Goal: Transaction & Acquisition: Purchase product/service

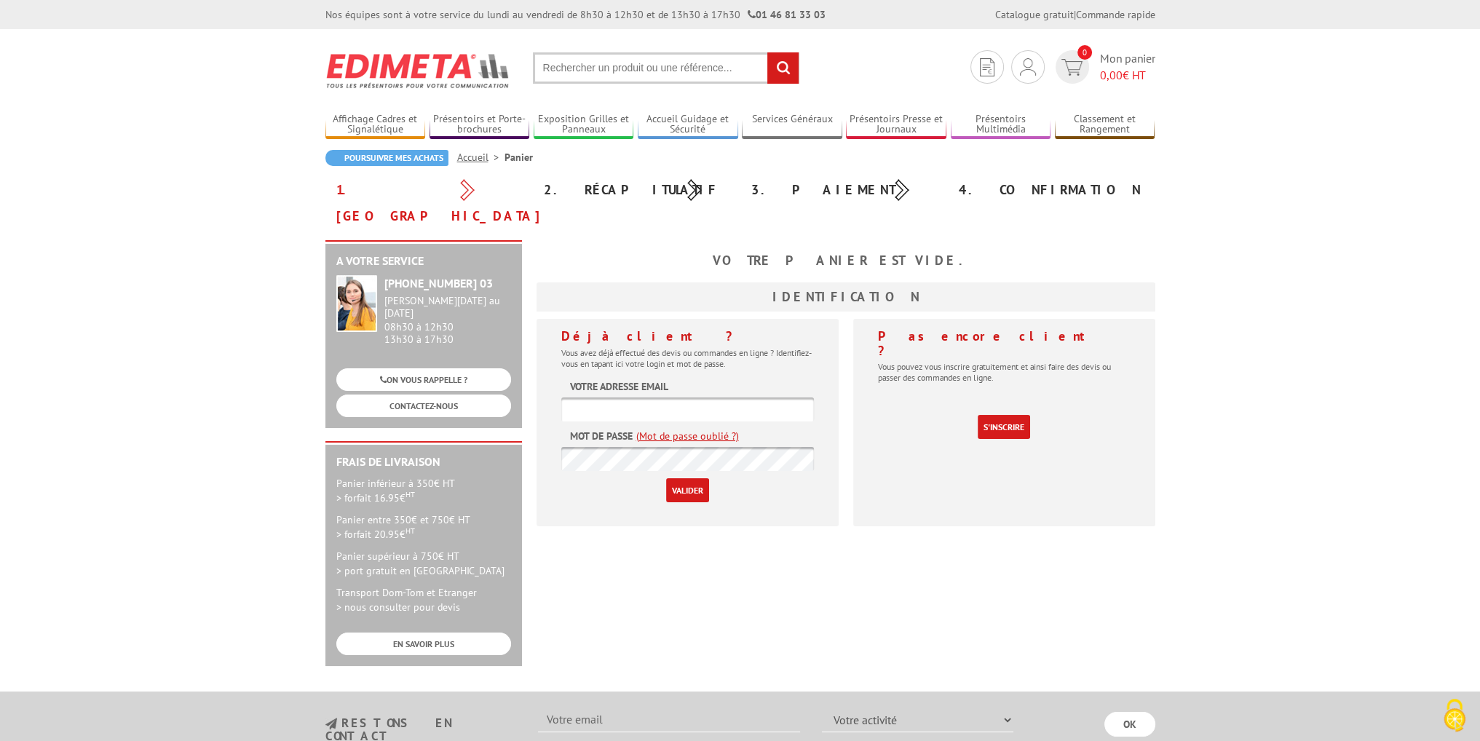
click at [629, 397] on input "text" at bounding box center [687, 409] width 253 height 24
type input "hs.plessis@santetravail-on.fr"
click at [638, 478] on p "Valider" at bounding box center [687, 490] width 253 height 24
click at [1021, 59] on img at bounding box center [1028, 66] width 16 height 17
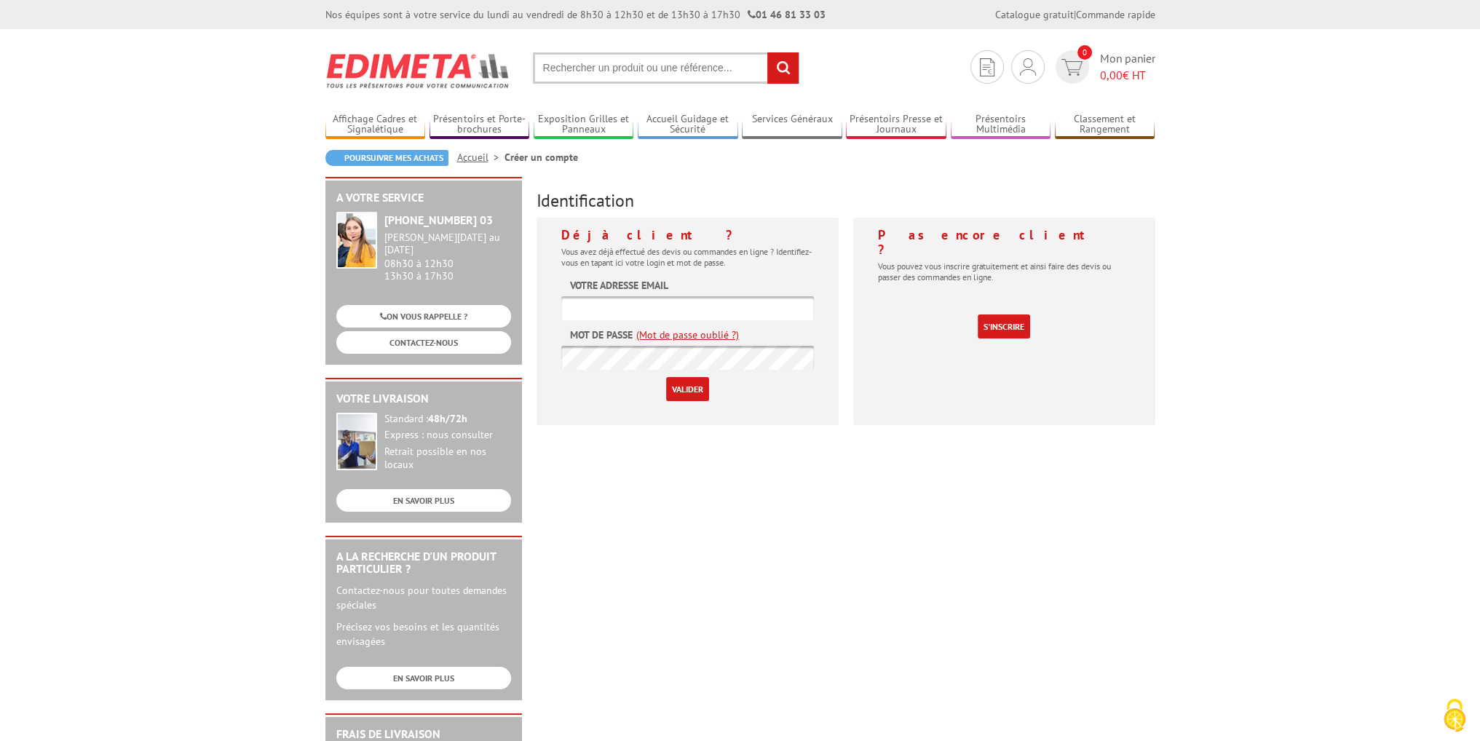
click at [662, 303] on input "text" at bounding box center [687, 308] width 253 height 24
type input "hs.plessis@santetravail-on.fr"
click at [666, 377] on input "Valider" at bounding box center [687, 389] width 43 height 24
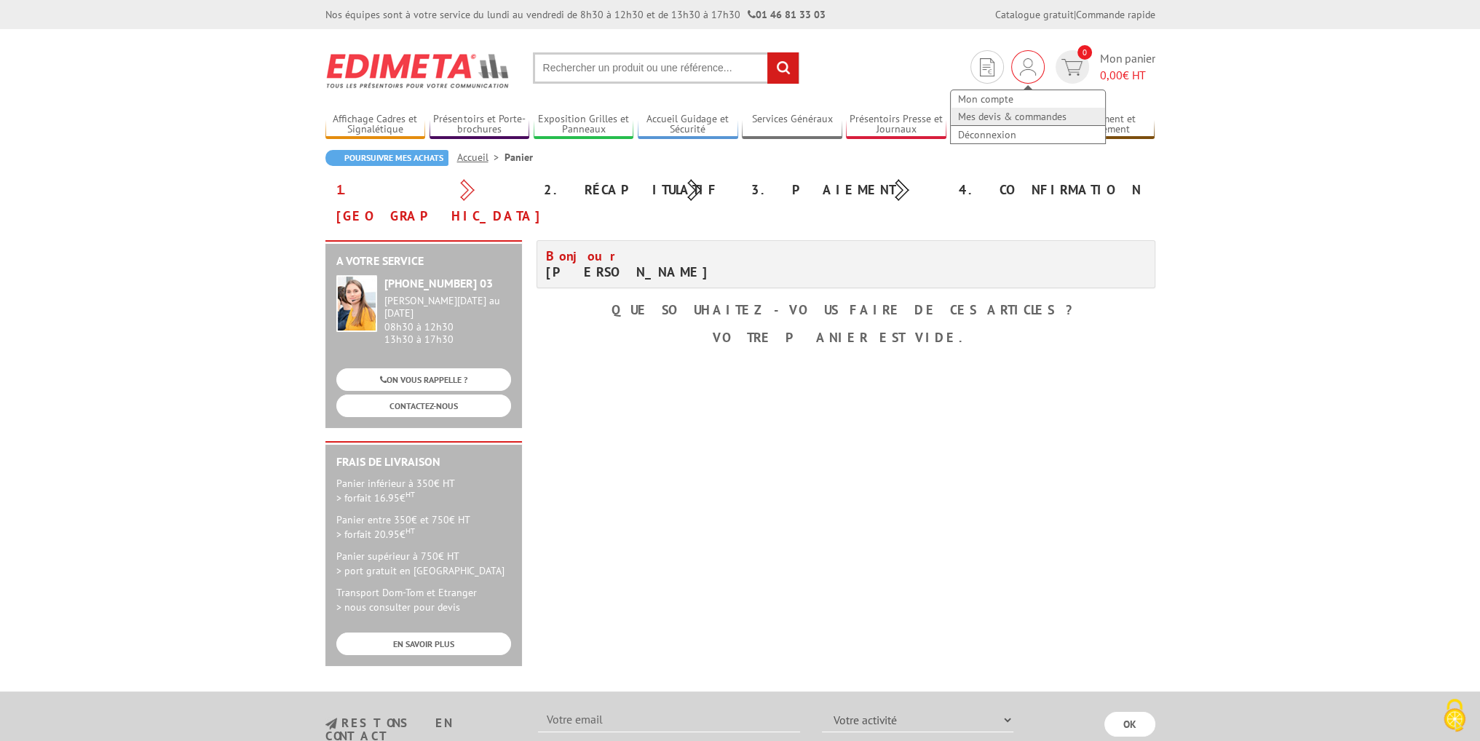
click at [1015, 117] on link "Mes devis & commandes" at bounding box center [1028, 116] width 154 height 17
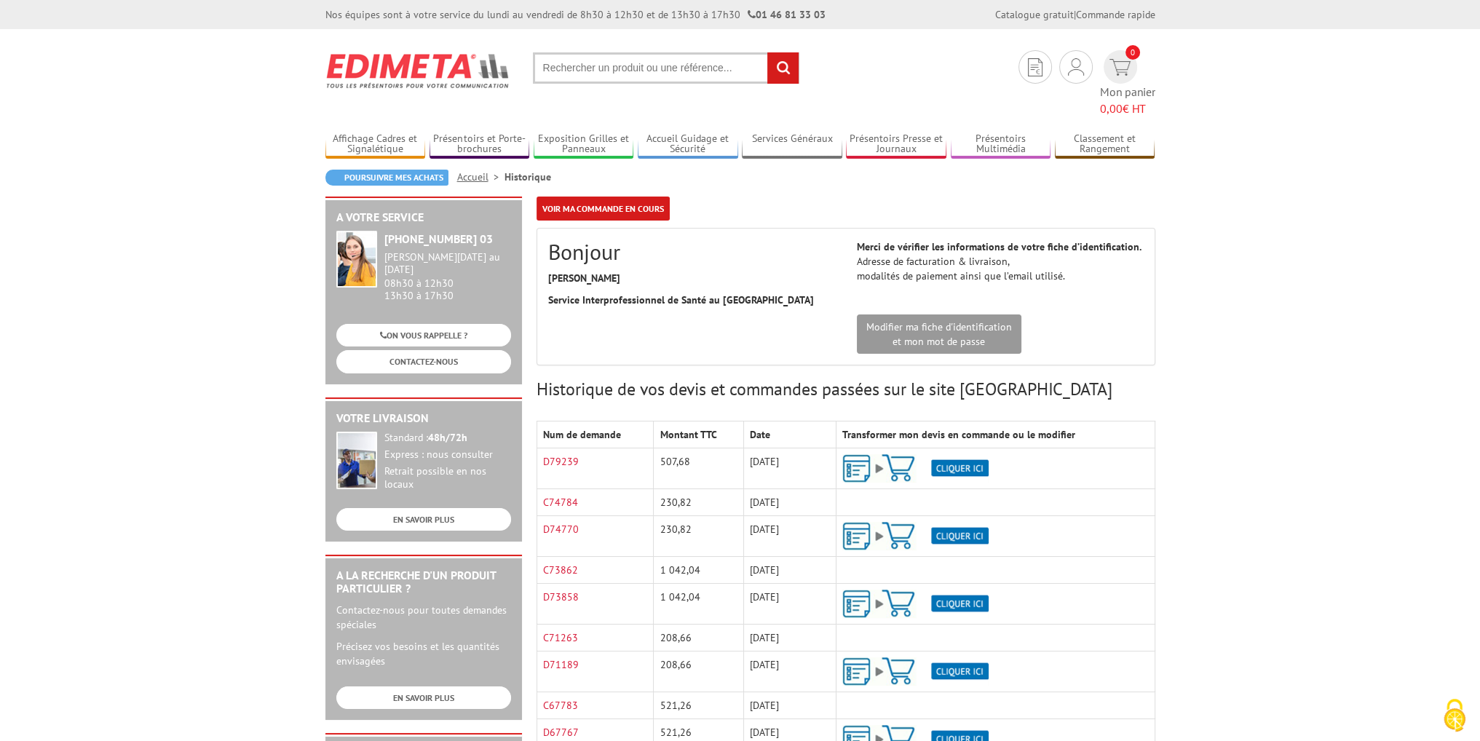
click at [971, 454] on img at bounding box center [915, 468] width 146 height 28
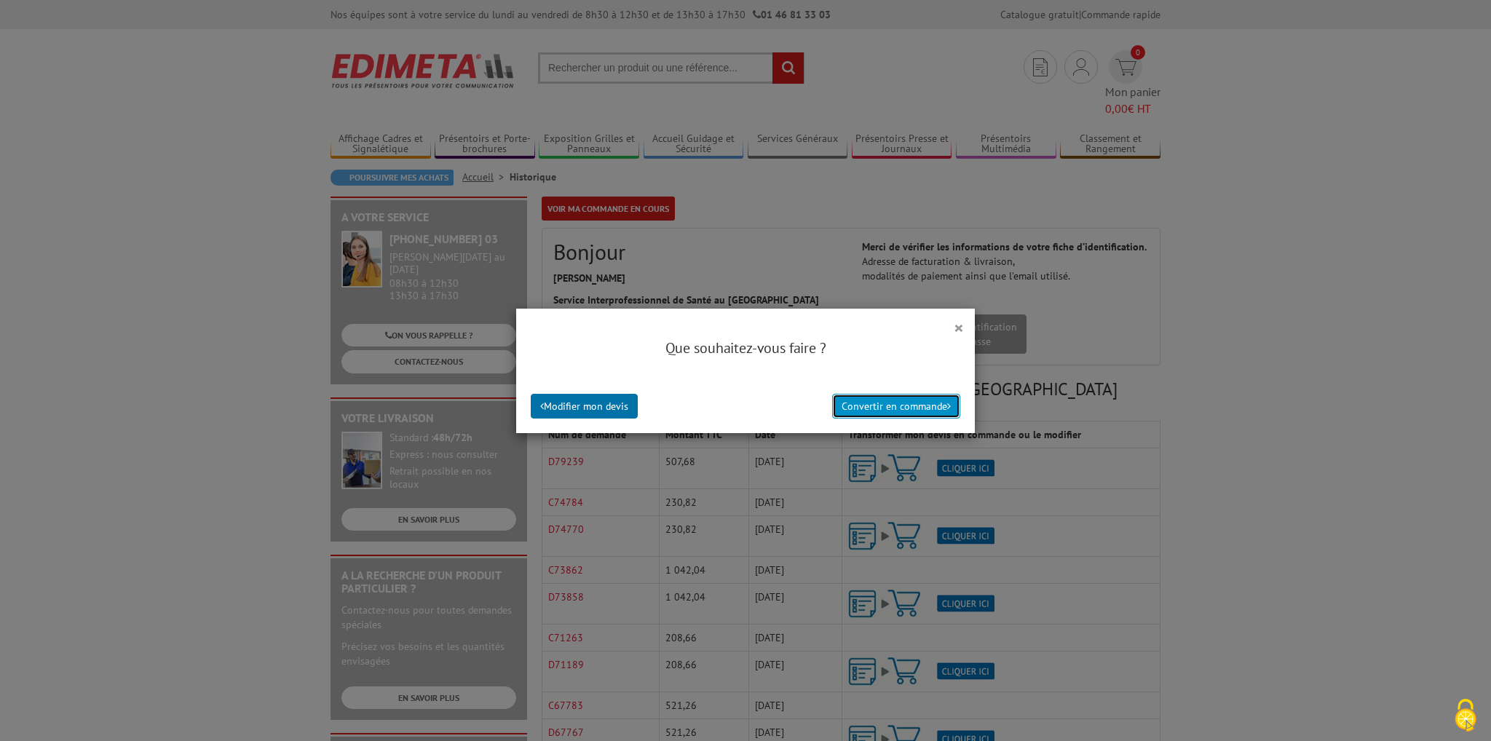
click at [885, 408] on button "Convertir en commande" at bounding box center [896, 406] width 128 height 25
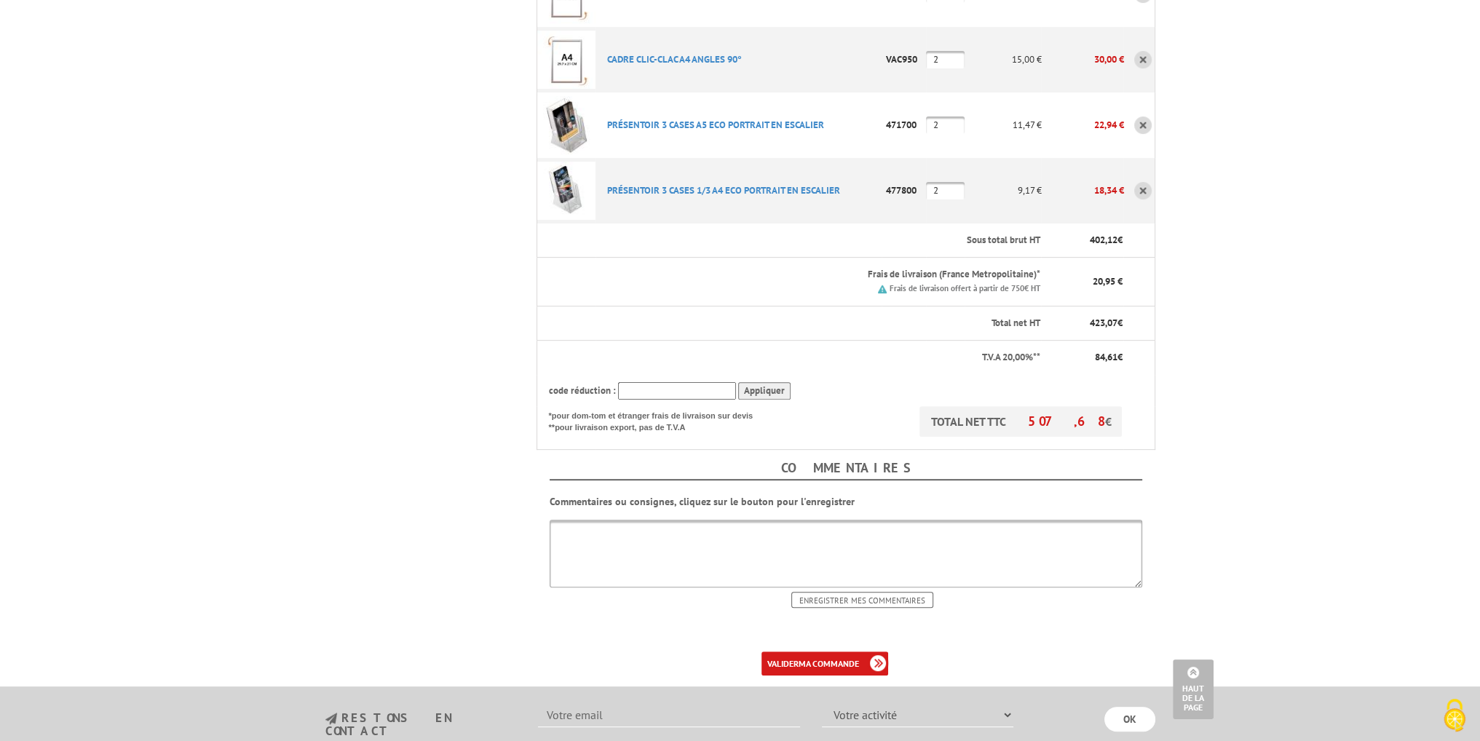
scroll to position [728, 0]
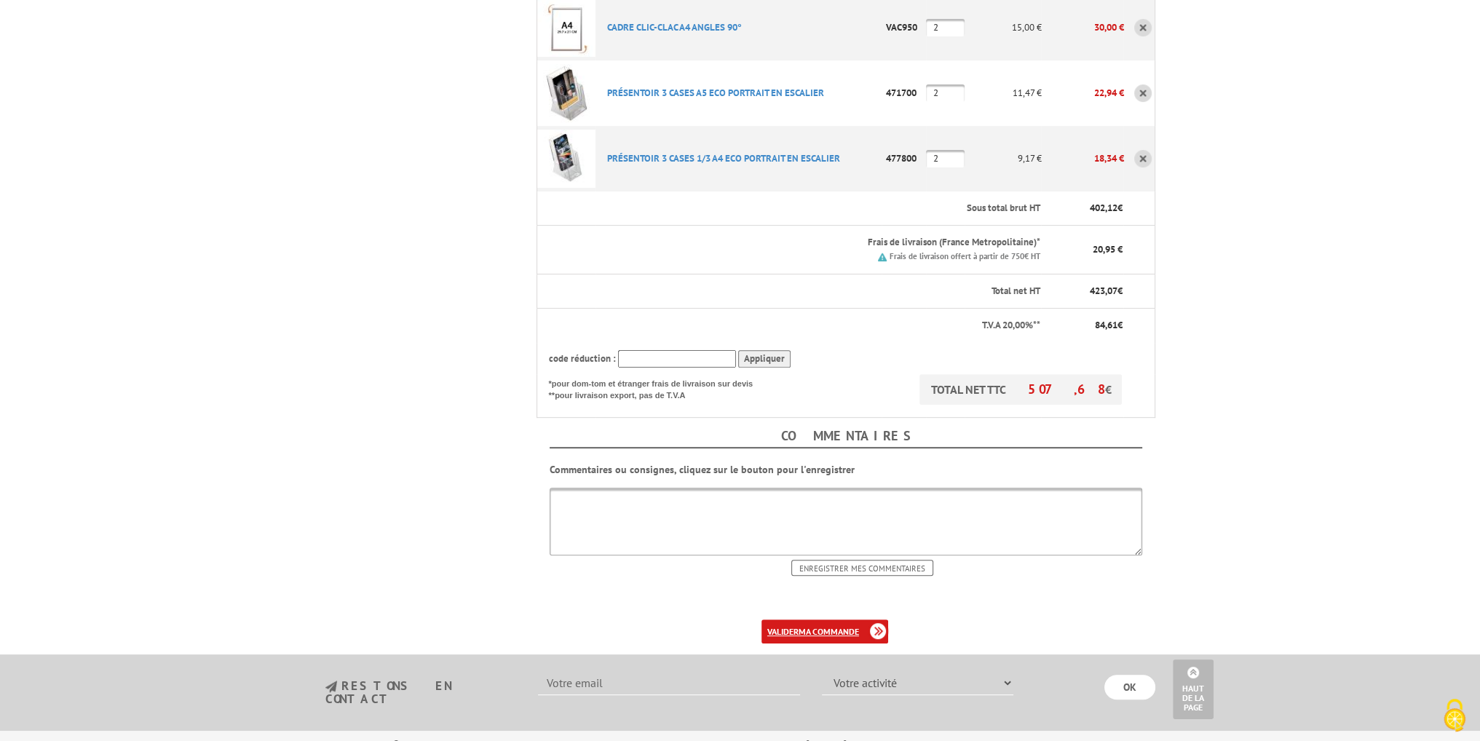
click at [820, 626] on b "ma commande" at bounding box center [829, 631] width 60 height 11
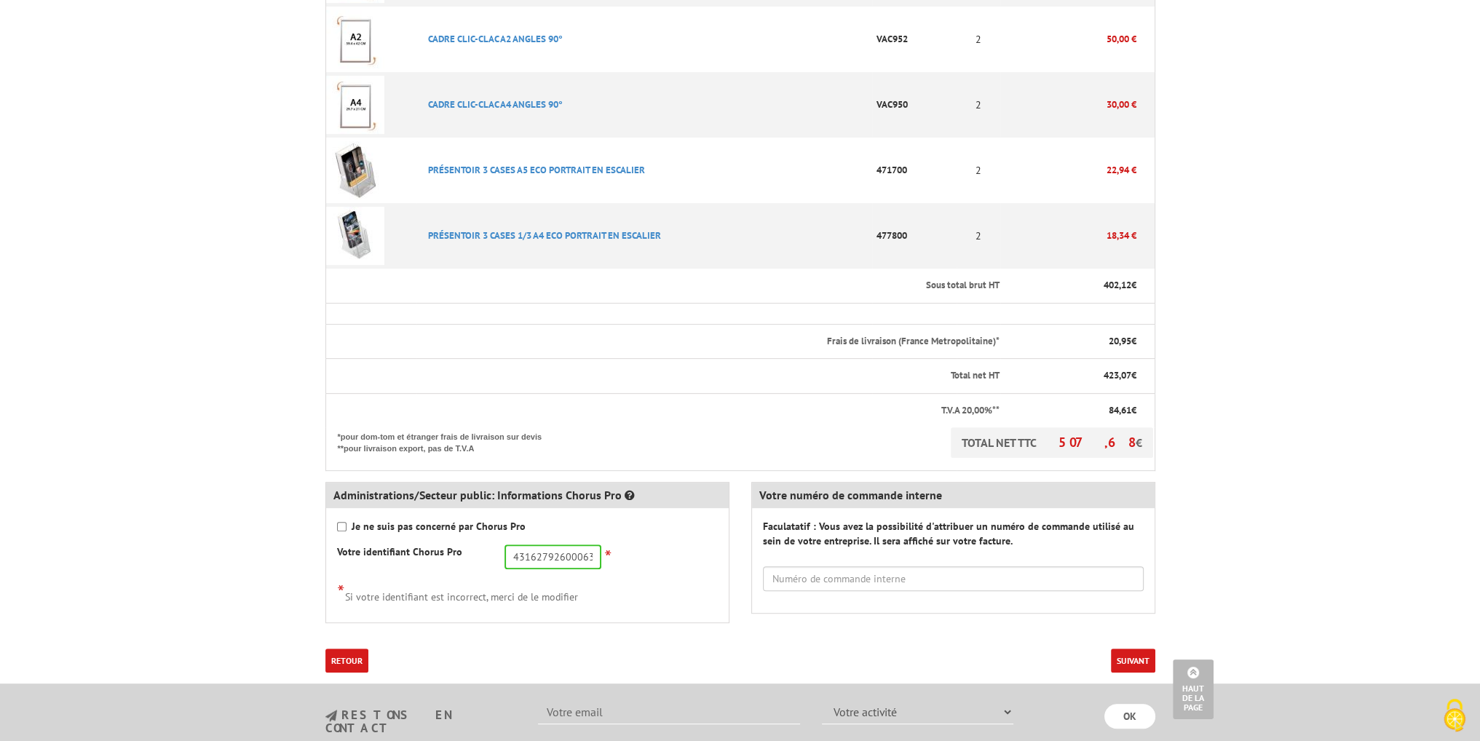
scroll to position [874, 0]
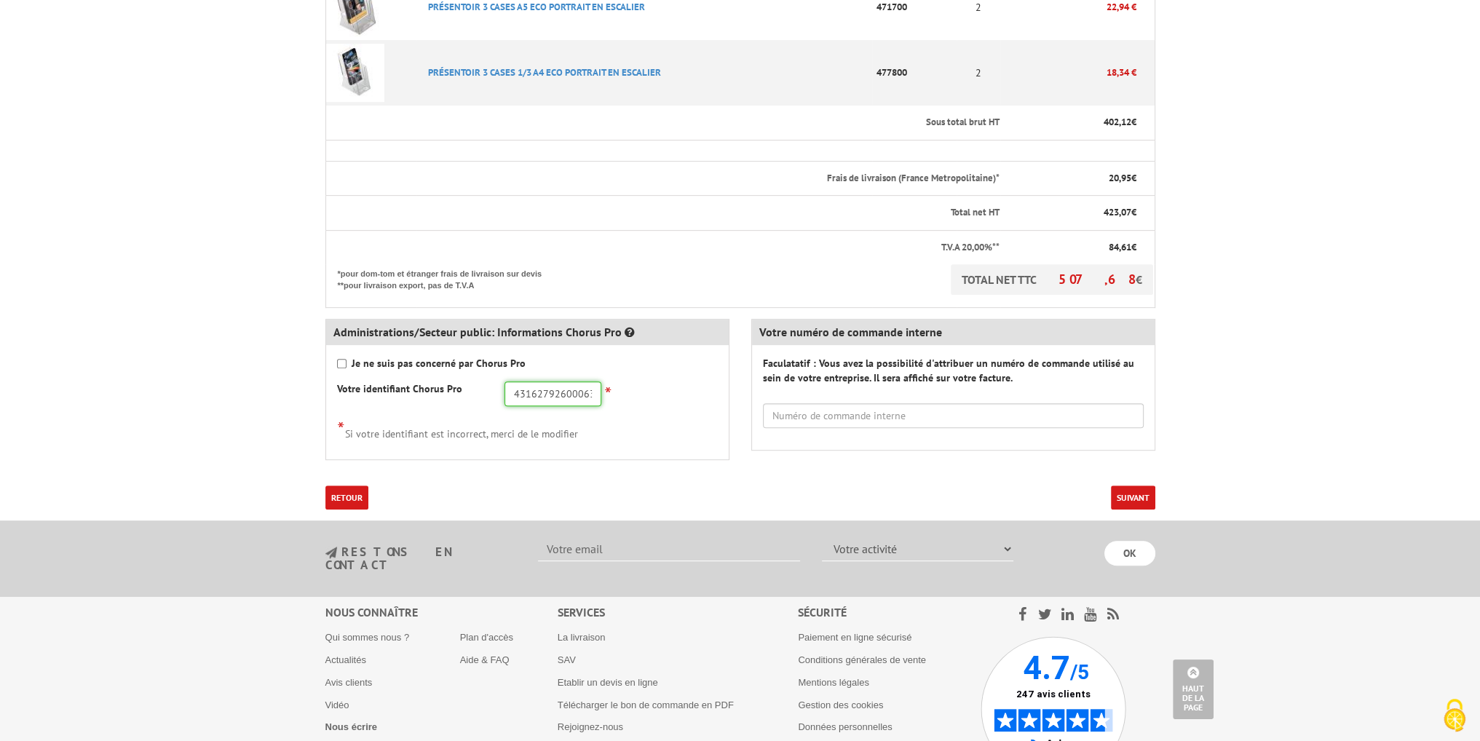
click at [555, 381] on input "43162792600063" at bounding box center [553, 393] width 97 height 25
click at [481, 357] on strong "Je ne suis pas concerné par Chorus Pro" at bounding box center [439, 363] width 174 height 13
click at [347, 359] on input "Je ne suis pas concerné par Chorus Pro" at bounding box center [341, 363] width 9 height 9
checkbox input "true"
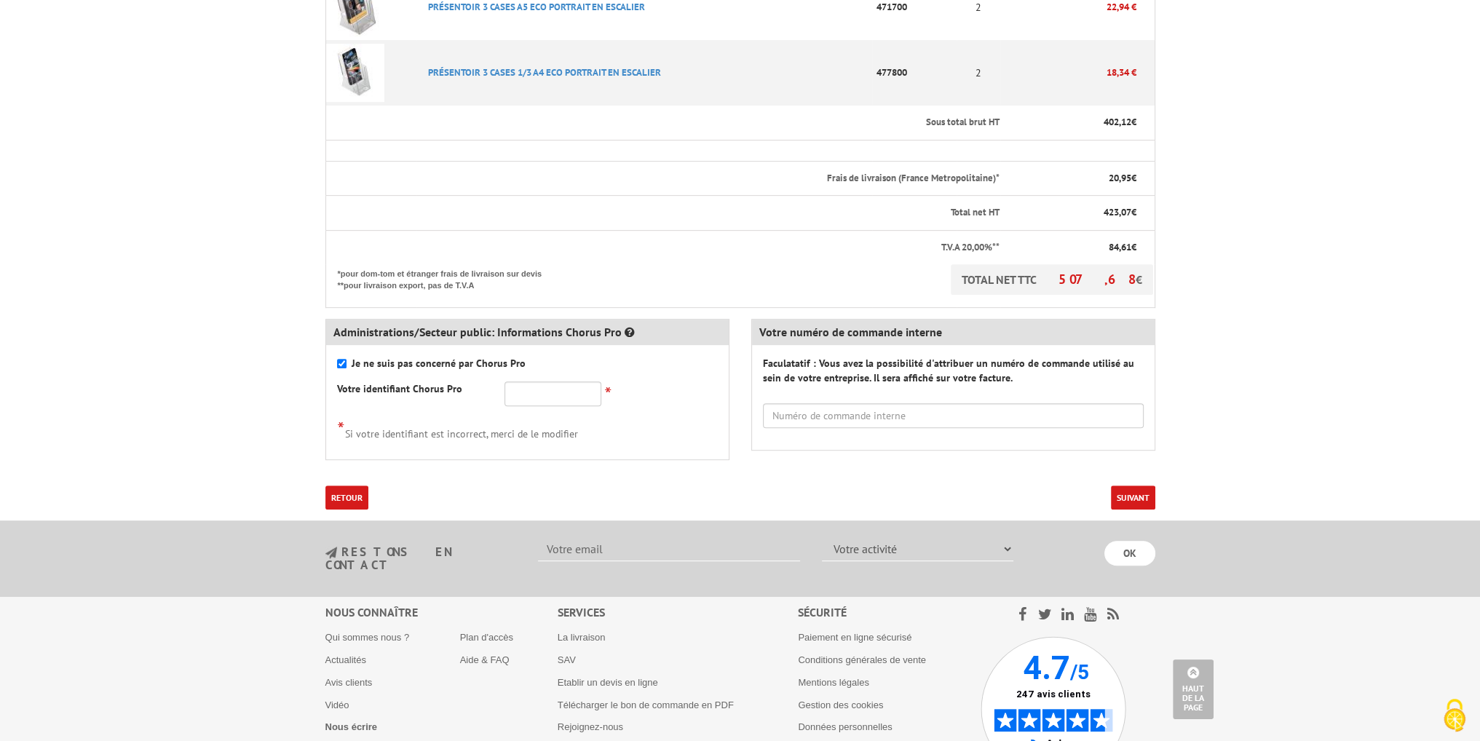
click at [1147, 486] on button "Suivant" at bounding box center [1133, 498] width 44 height 24
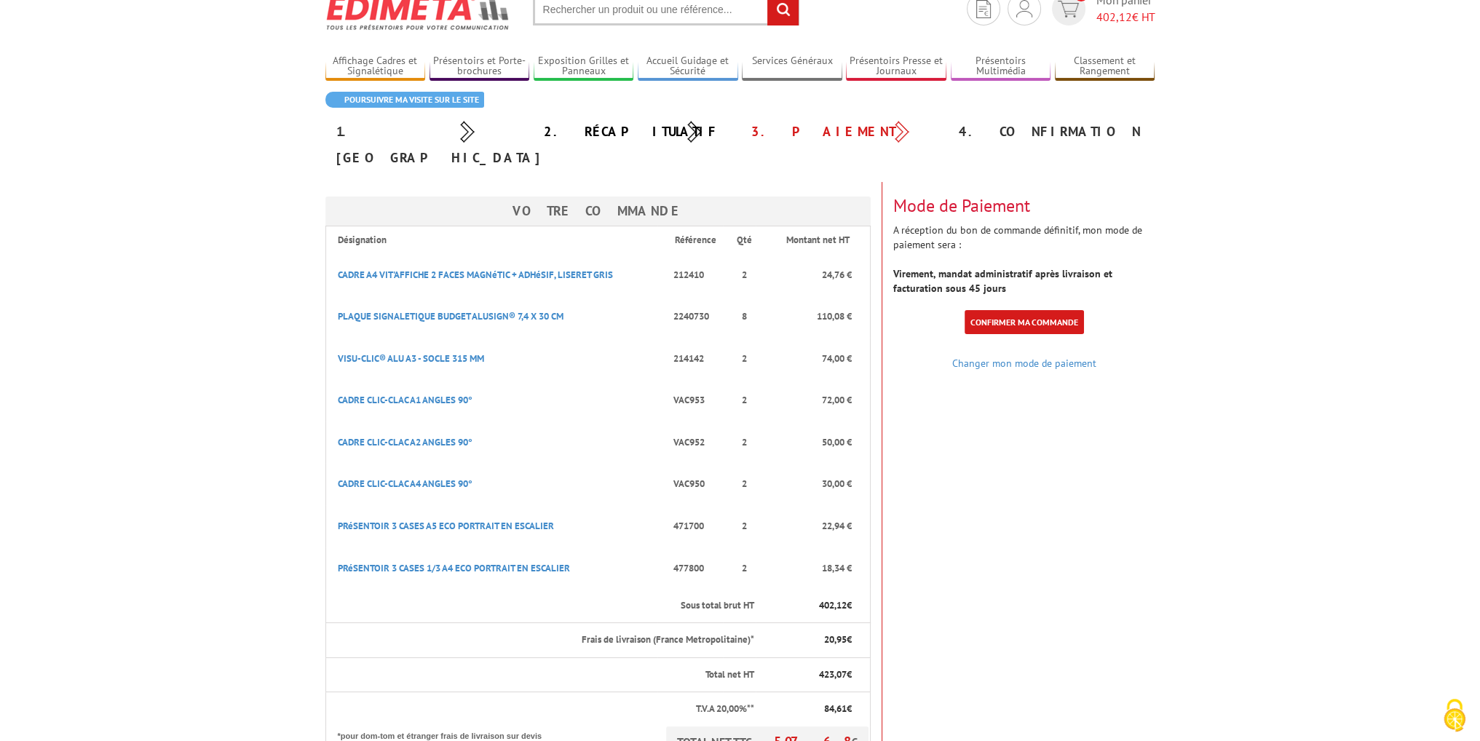
scroll to position [33, 0]
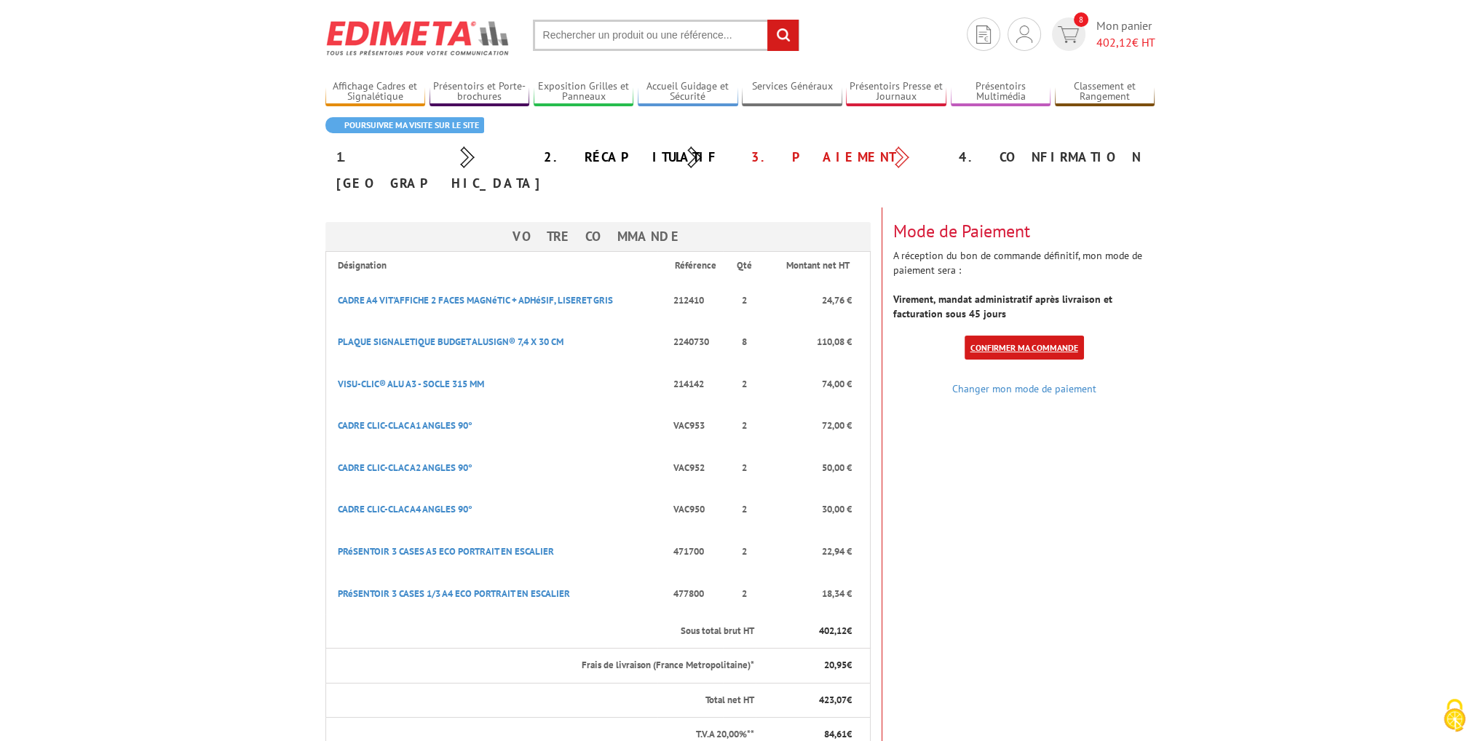
click at [1025, 336] on link "Confirmer ma commande" at bounding box center [1024, 348] width 119 height 24
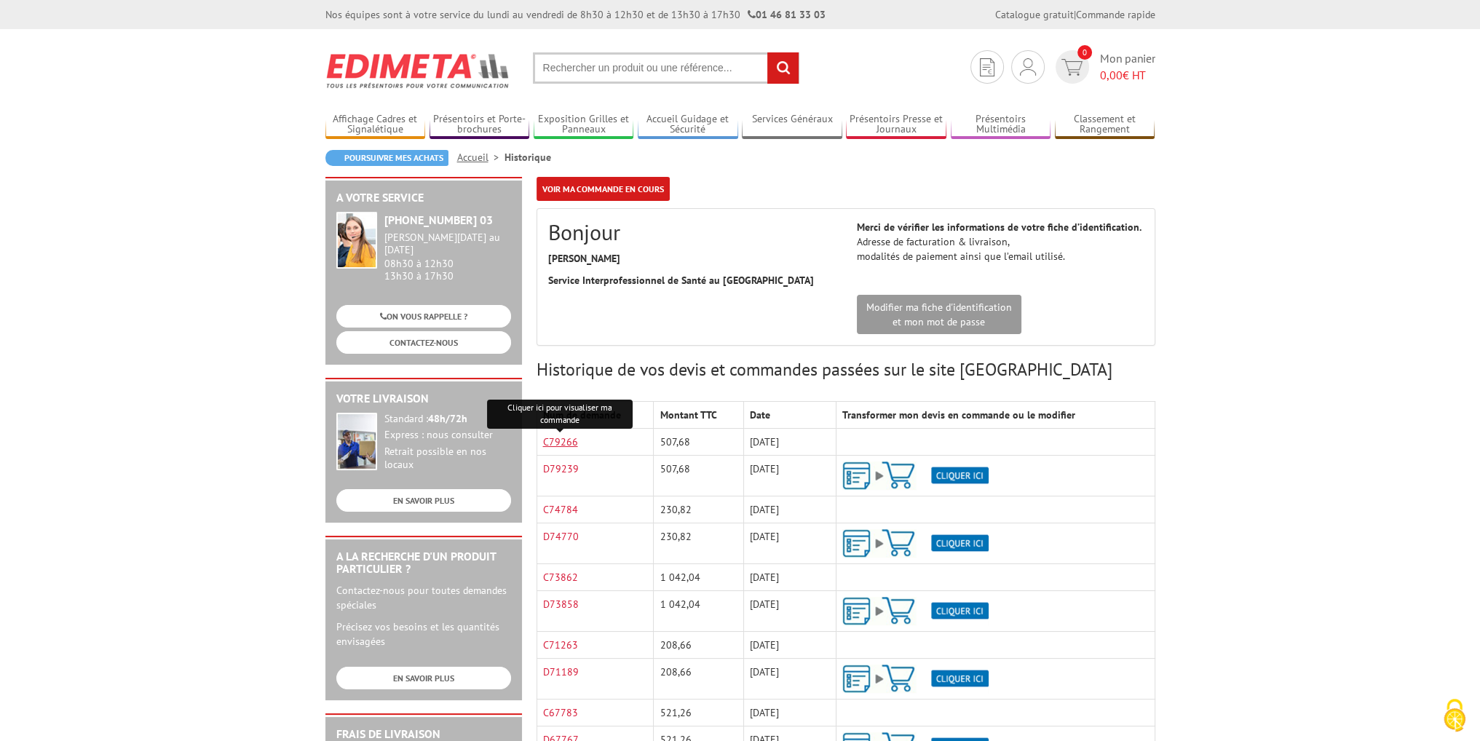
click at [561, 439] on link "C79266" at bounding box center [560, 441] width 35 height 13
